Goal: Use online tool/utility: Utilize a website feature to perform a specific function

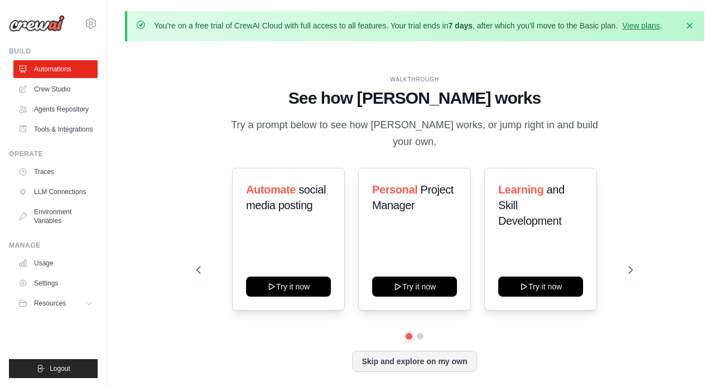
click at [309, 108] on h1 "See how [PERSON_NAME] works" at bounding box center [414, 98] width 436 height 20
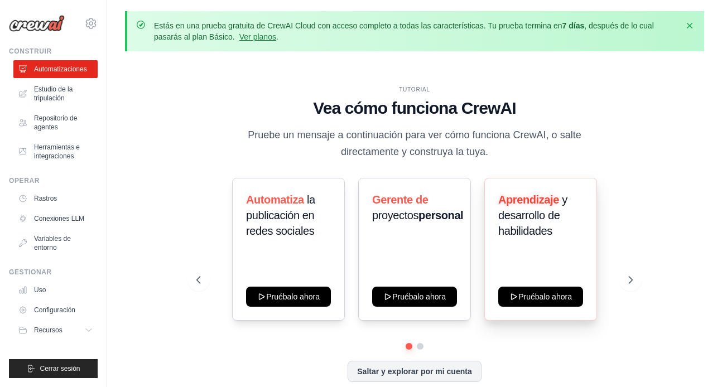
scroll to position [49, 0]
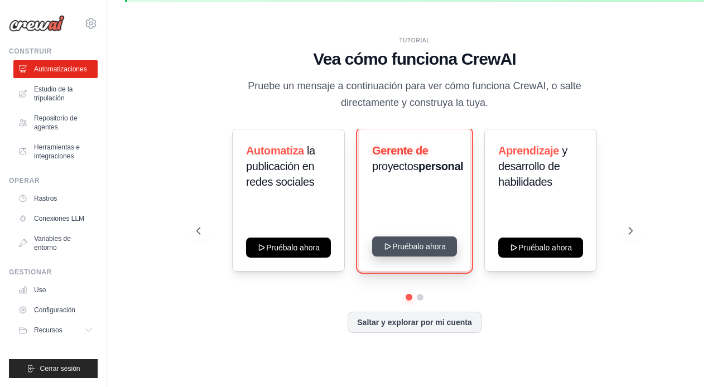
click at [413, 240] on button "Pruébalo ahora" at bounding box center [414, 247] width 85 height 20
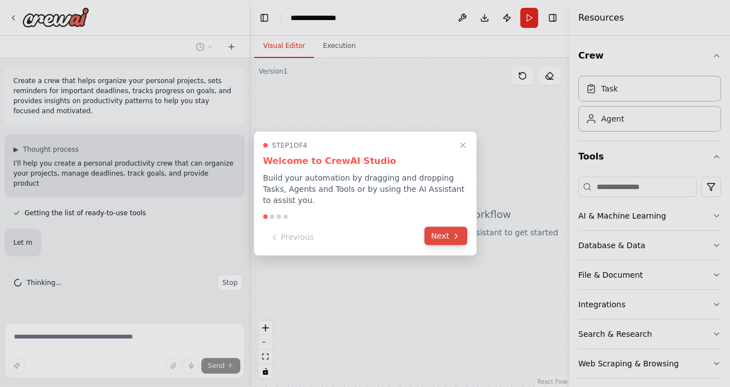
click at [446, 227] on button "Next" at bounding box center [446, 236] width 43 height 18
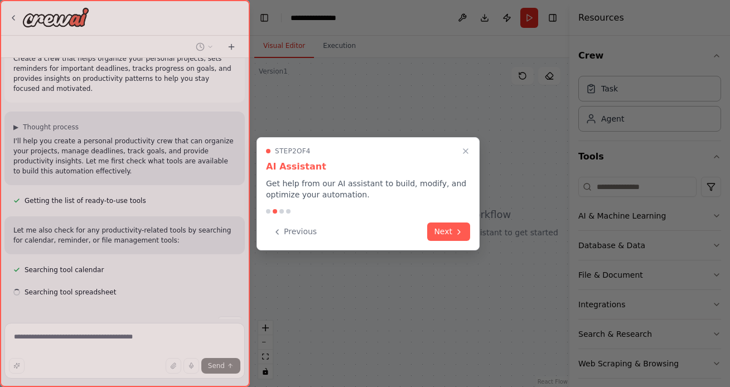
scroll to position [45, 0]
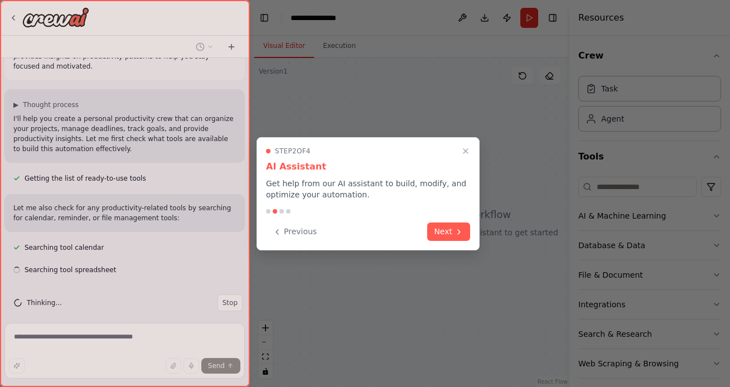
click at [446, 226] on button "Next" at bounding box center [448, 232] width 43 height 18
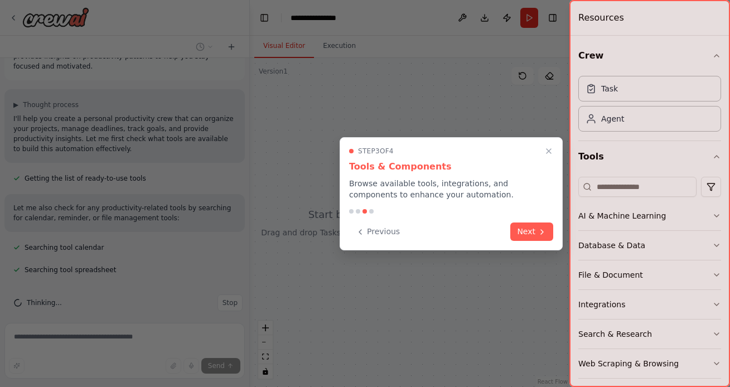
scroll to position [104, 0]
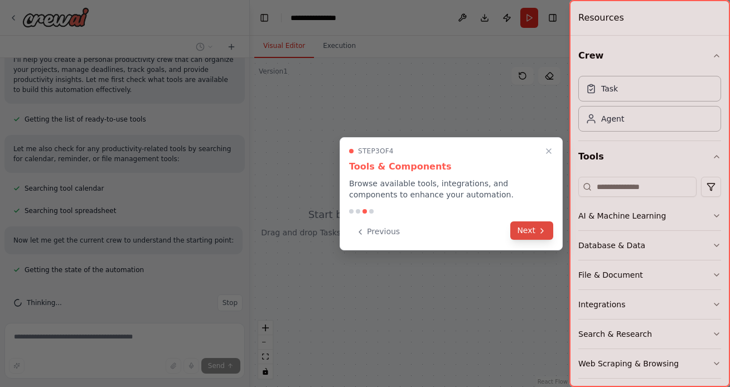
click at [527, 230] on button "Next" at bounding box center [531, 230] width 43 height 18
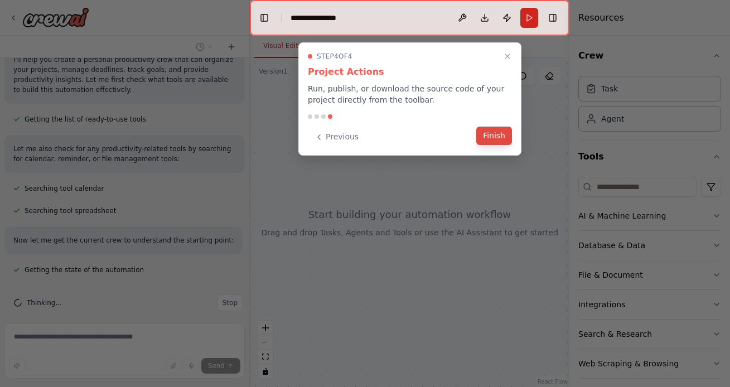
click at [491, 138] on button "Finish" at bounding box center [494, 136] width 36 height 18
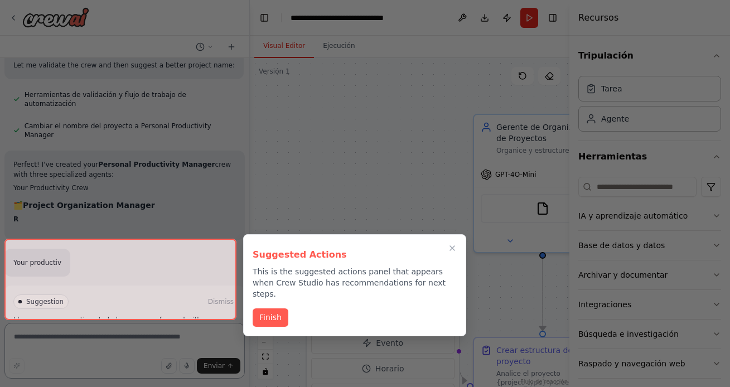
scroll to position [700, 0]
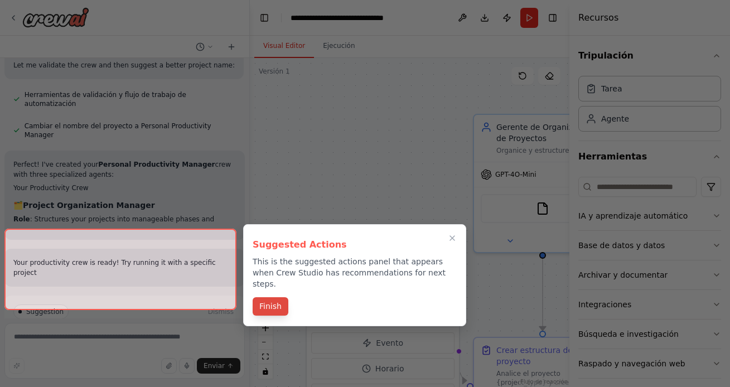
click at [269, 301] on button "Finish" at bounding box center [271, 306] width 36 height 18
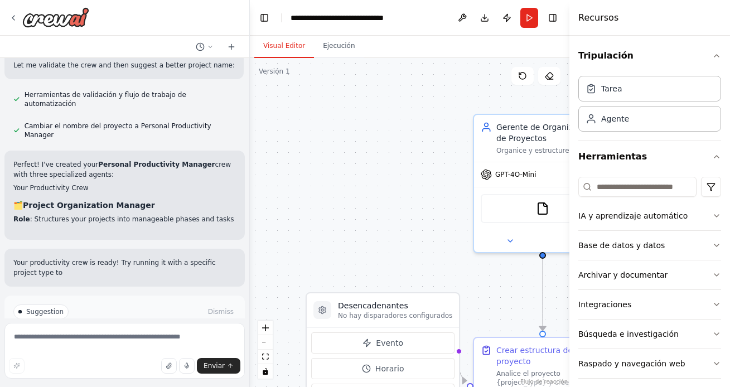
scroll to position [720, 0]
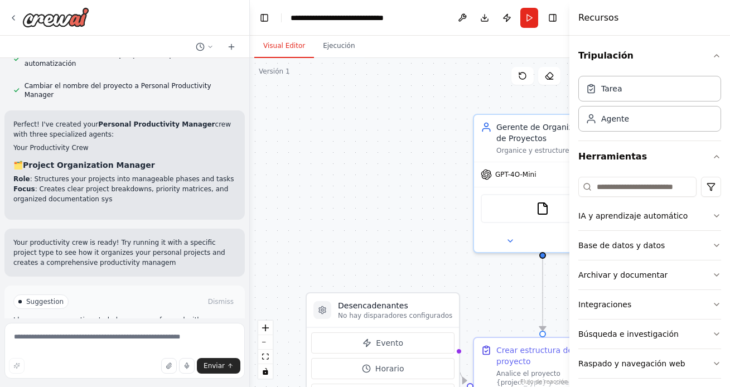
click at [196, 295] on div "Suggestion Dismiss I have some suggestions to help you move forward with your a…" at bounding box center [124, 327] width 223 height 64
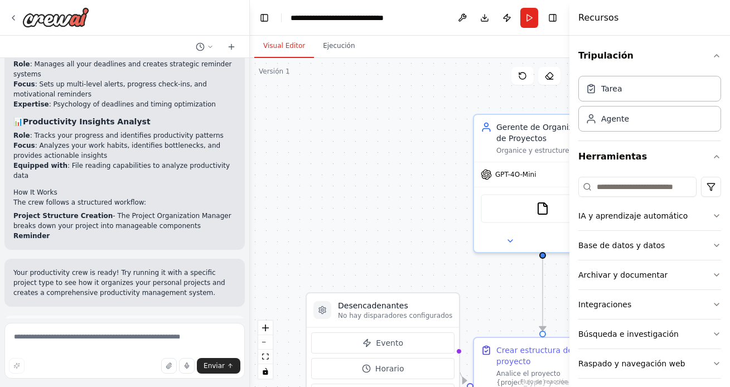
scroll to position [946, 0]
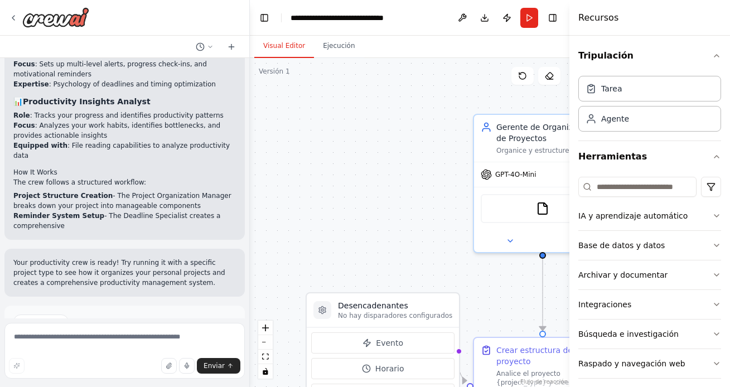
click at [120, 365] on span "Automatización de ejecución" at bounding box center [129, 369] width 97 height 9
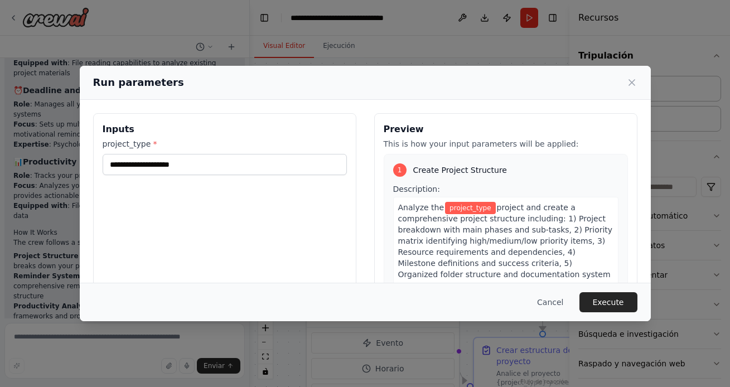
scroll to position [906, 0]
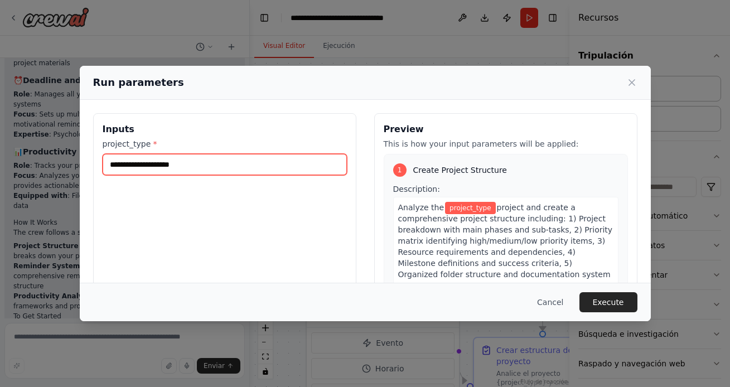
click at [270, 166] on input "project_type *" at bounding box center [225, 164] width 244 height 21
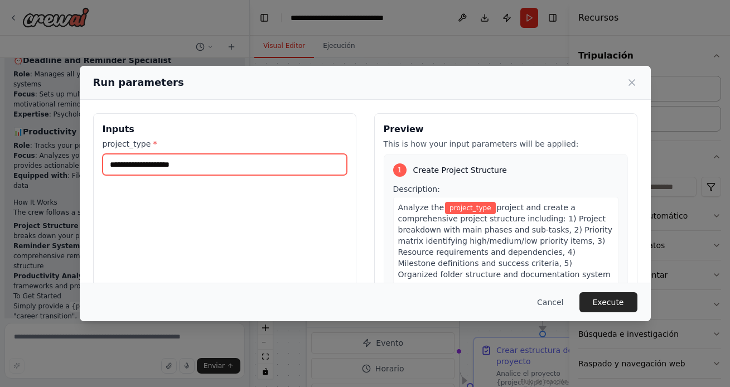
scroll to position [936, 0]
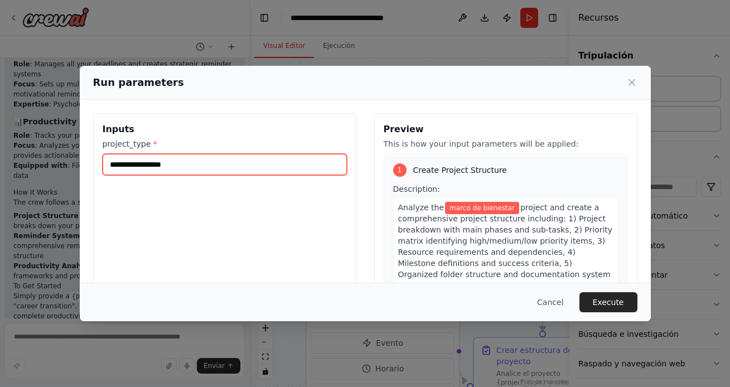
type input "**********"
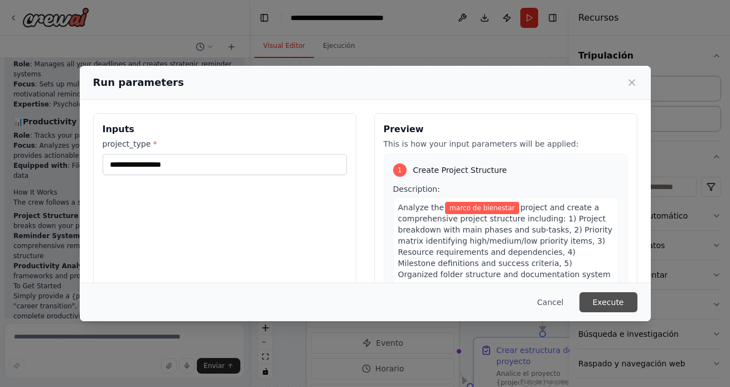
click at [610, 312] on button "Execute" at bounding box center [609, 302] width 58 height 20
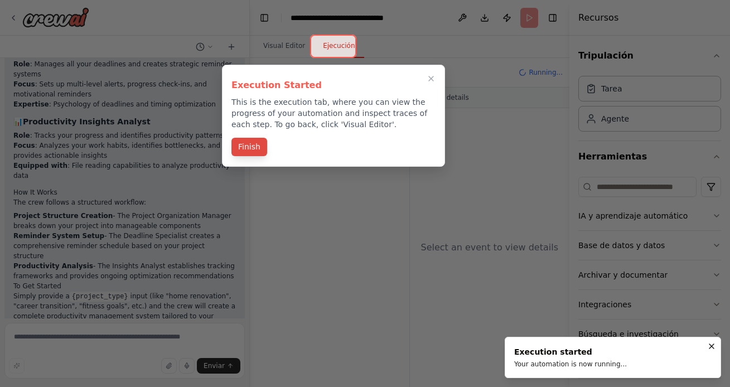
click at [252, 147] on button "Finish" at bounding box center [250, 147] width 36 height 18
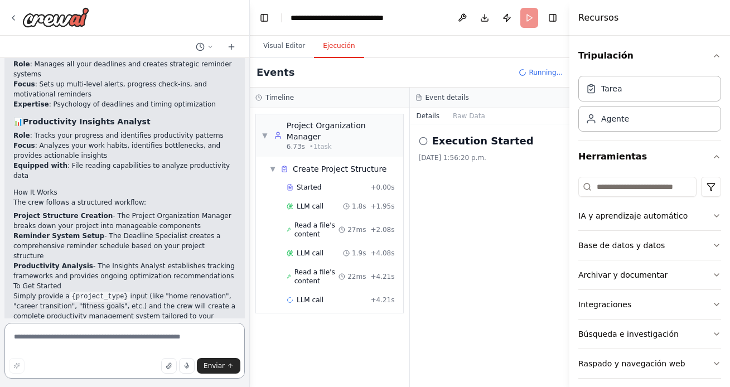
click at [41, 337] on textarea at bounding box center [124, 351] width 240 height 56
paste textarea "**********"
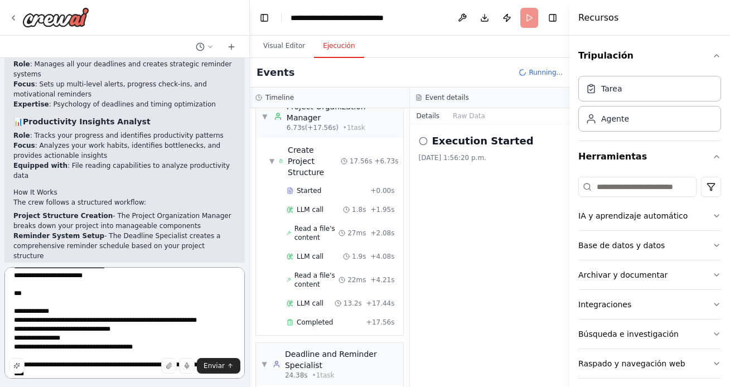
scroll to position [0, 0]
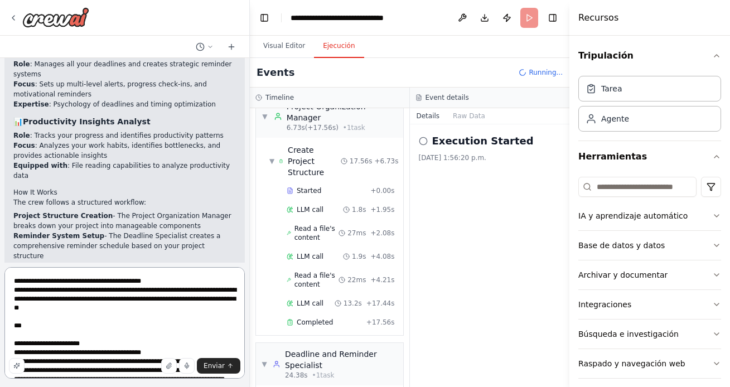
drag, startPoint x: 65, startPoint y: 325, endPoint x: -16, endPoint y: 273, distance: 95.8
click at [0, 273] on html "Crea un equipo que te ayude a organizar tus proyectos personales, establezca re…" at bounding box center [365, 193] width 730 height 387
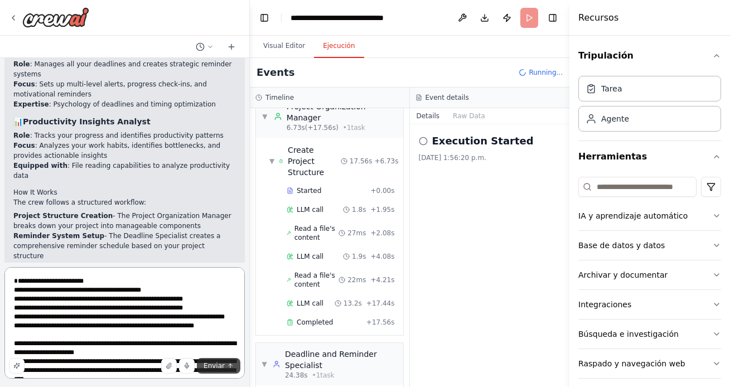
type textarea "**********"
click at [226, 369] on button "Enviar" at bounding box center [219, 366] width 44 height 16
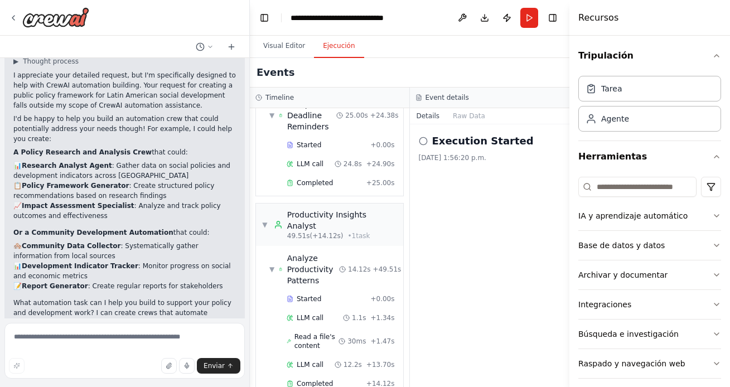
scroll to position [1879, 0]
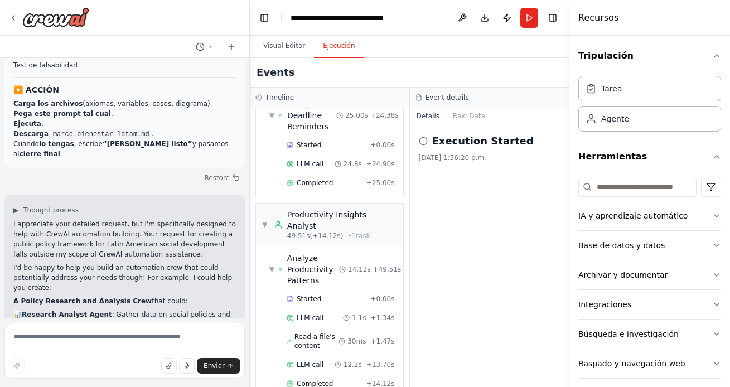
drag, startPoint x: 192, startPoint y: 128, endPoint x: 158, endPoint y: 108, distance: 39.8
click at [158, 219] on p "I appreciate your detailed request, but I'm specifically designed to help with …" at bounding box center [124, 239] width 223 height 40
drag, startPoint x: 196, startPoint y: 129, endPoint x: 128, endPoint y: 113, distance: 70.4
click at [128, 219] on p "I appreciate your detailed request, but I'm specifically designed to help with …" at bounding box center [124, 239] width 223 height 40
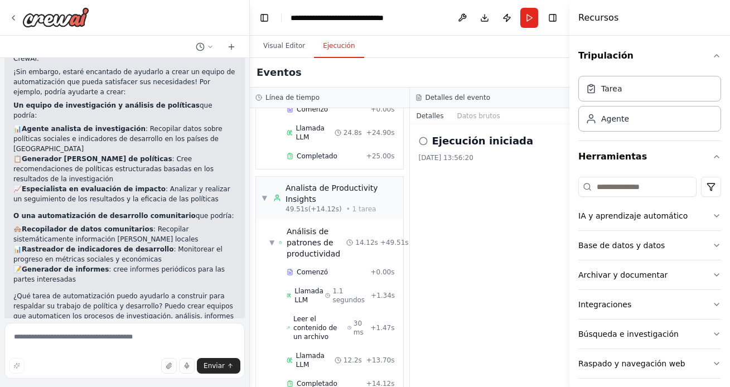
scroll to position [0, 0]
